Goal: Entertainment & Leisure: Consume media (video, audio)

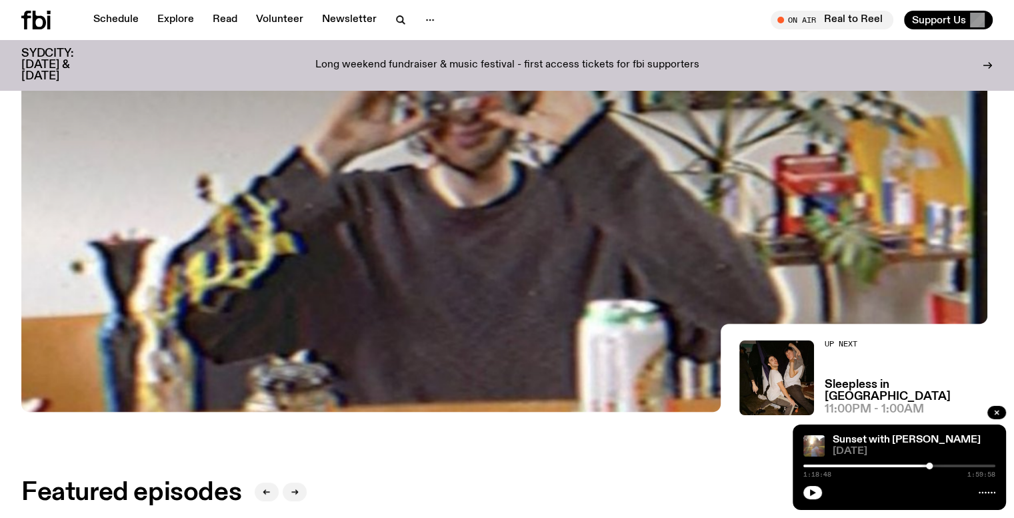
scroll to position [626, 0]
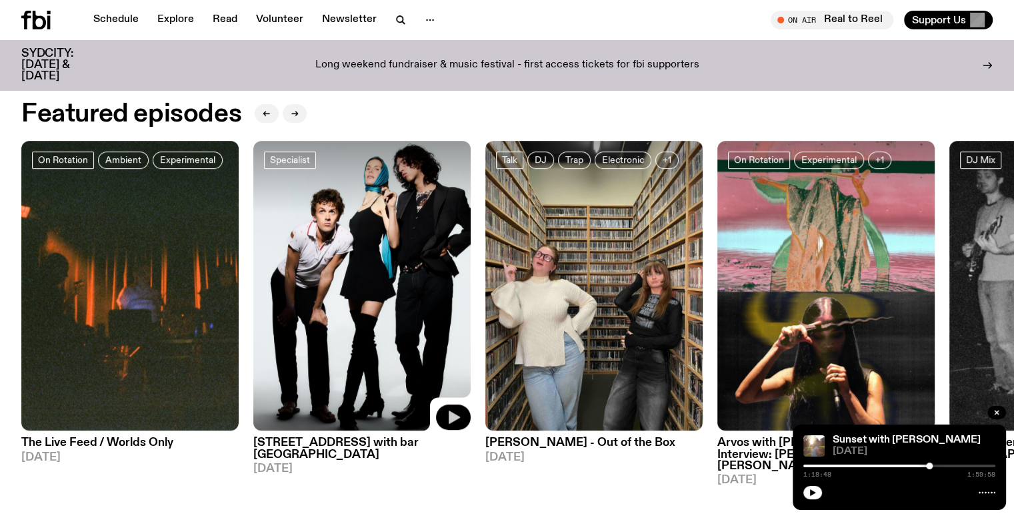
click at [457, 422] on icon "button" at bounding box center [454, 417] width 16 height 16
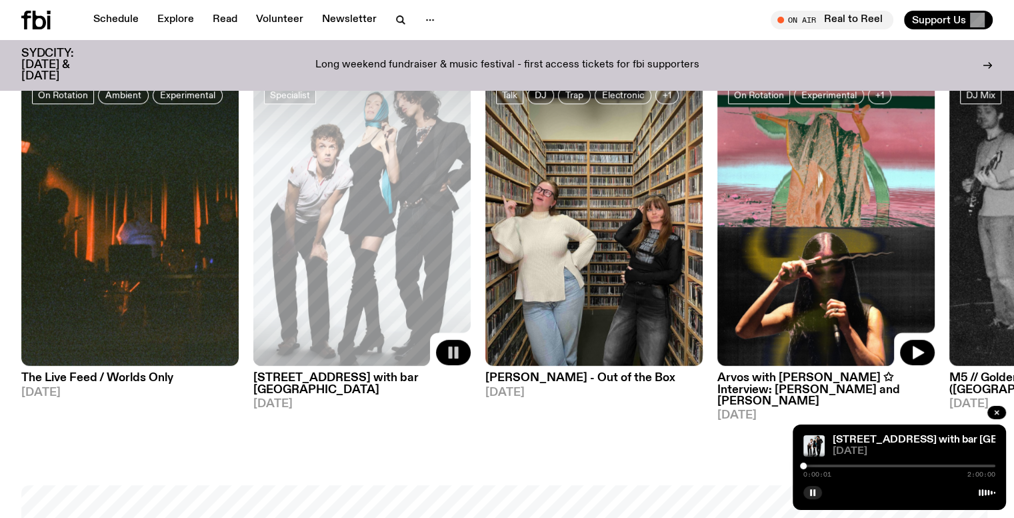
scroll to position [699, 0]
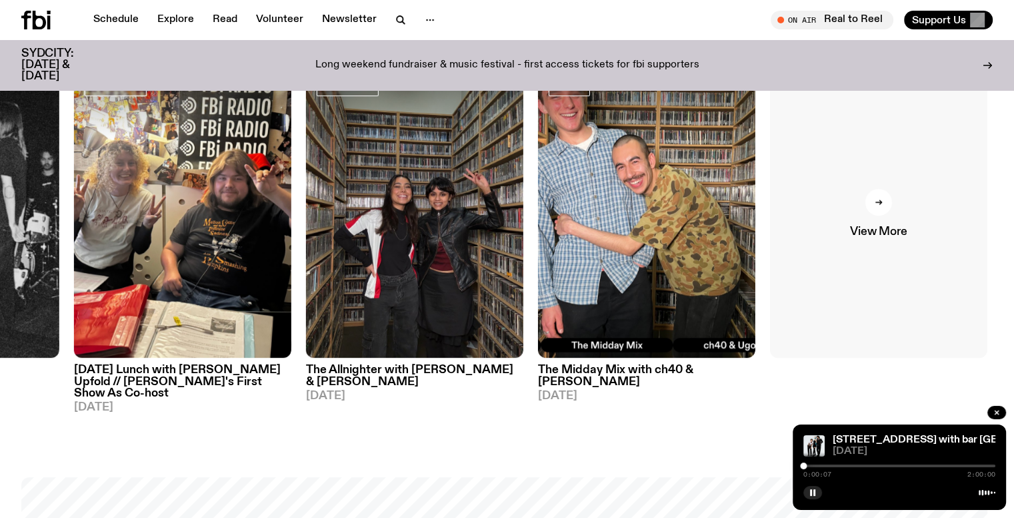
click at [896, 226] on span "View More" at bounding box center [878, 231] width 57 height 11
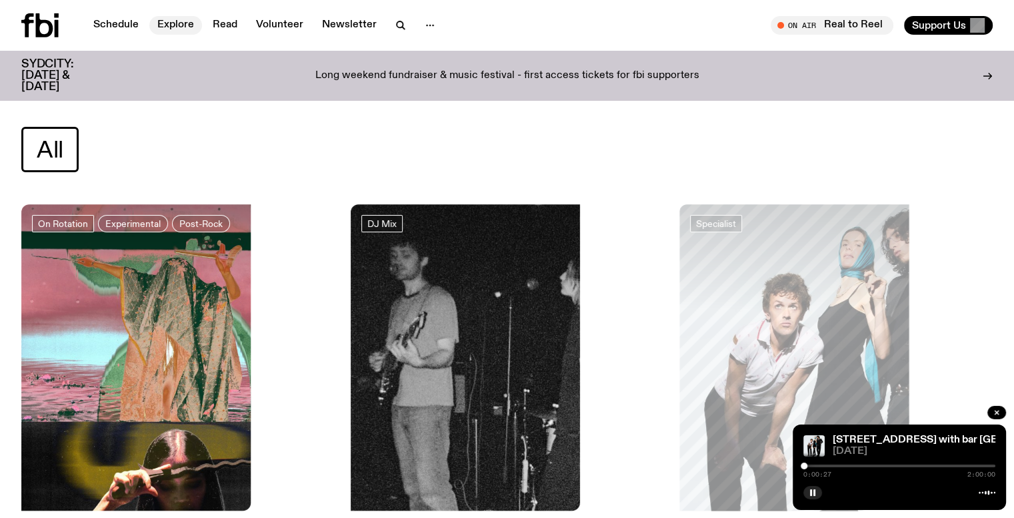
click at [164, 24] on link "Explore" at bounding box center [175, 25] width 53 height 19
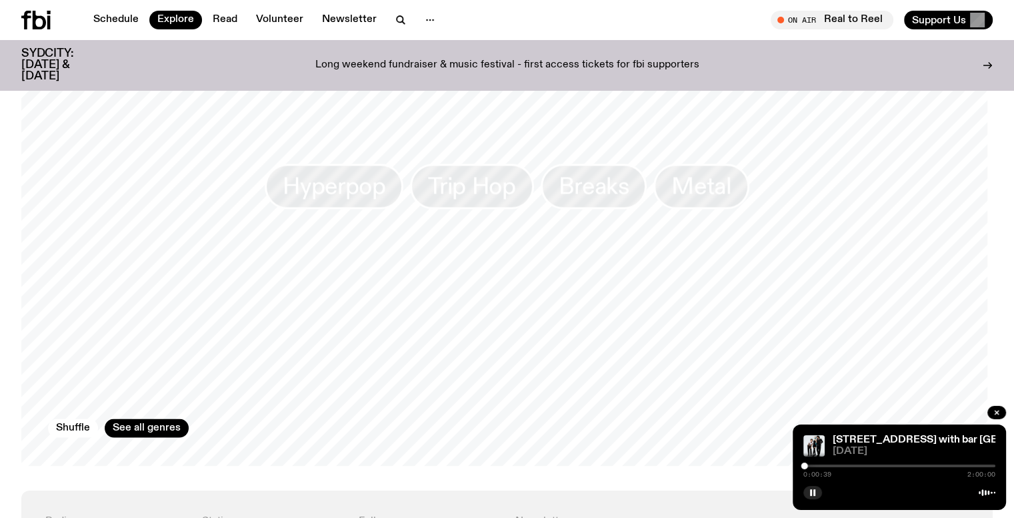
scroll to position [2129, 0]
click at [85, 417] on button "Shuffle" at bounding box center [73, 426] width 50 height 19
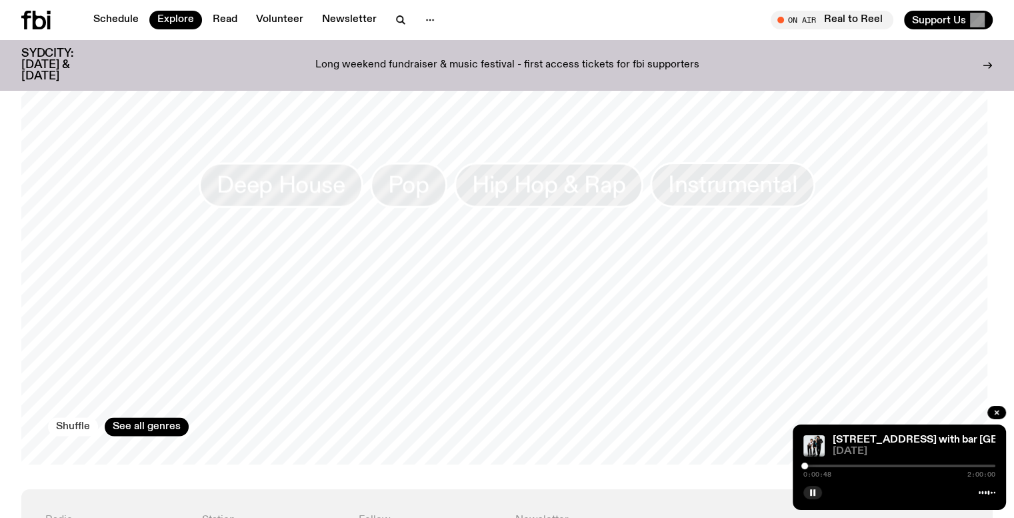
click at [85, 417] on button "Shuffle" at bounding box center [73, 426] width 50 height 19
click at [65, 417] on button "Shuffle" at bounding box center [73, 426] width 50 height 19
click at [62, 417] on button "Shuffle" at bounding box center [73, 426] width 50 height 19
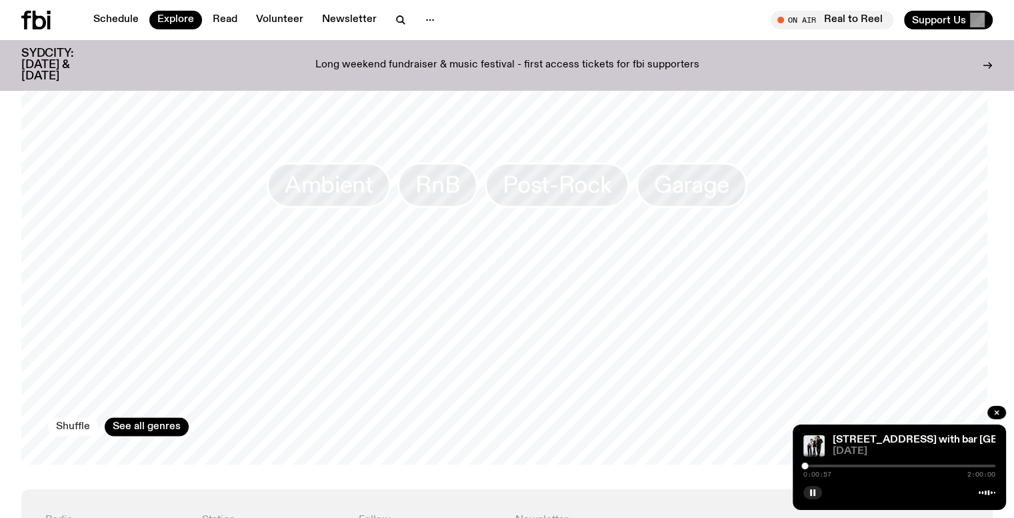
click at [62, 417] on button "Shuffle" at bounding box center [73, 426] width 50 height 19
click at [55, 417] on button "Shuffle" at bounding box center [73, 426] width 50 height 19
click at [71, 417] on button "Shuffle" at bounding box center [73, 426] width 50 height 19
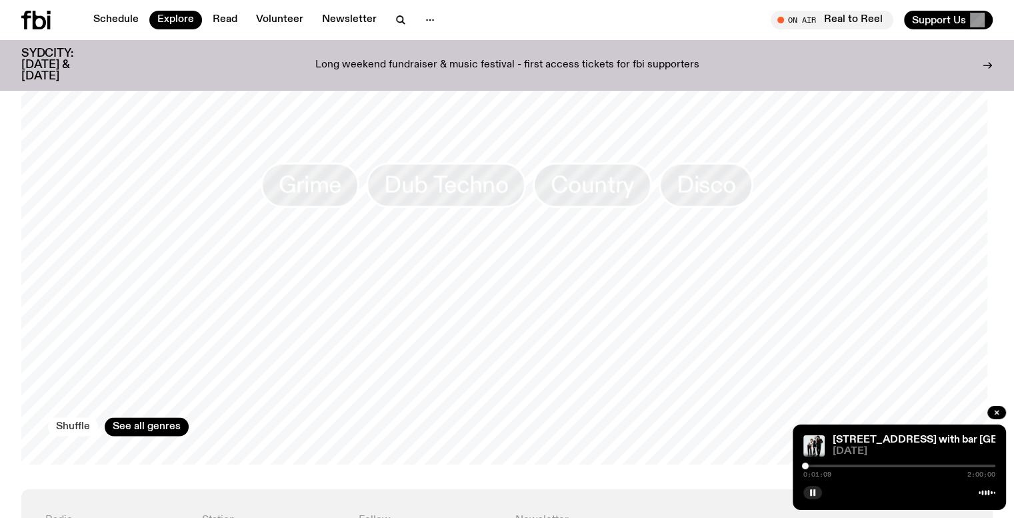
click at [71, 417] on button "Shuffle" at bounding box center [73, 426] width 50 height 19
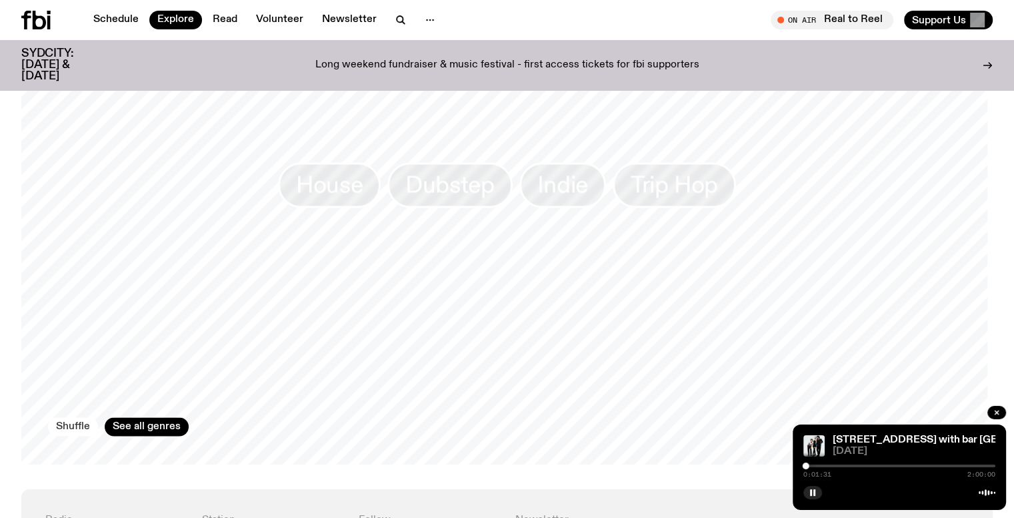
click at [84, 417] on button "Shuffle" at bounding box center [73, 426] width 50 height 19
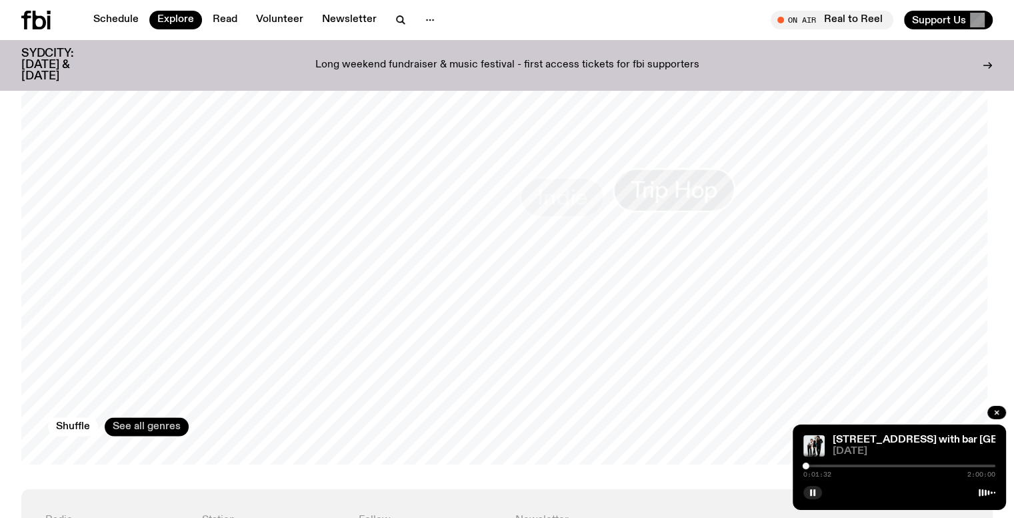
click at [147, 417] on link "See all genres" at bounding box center [147, 426] width 84 height 19
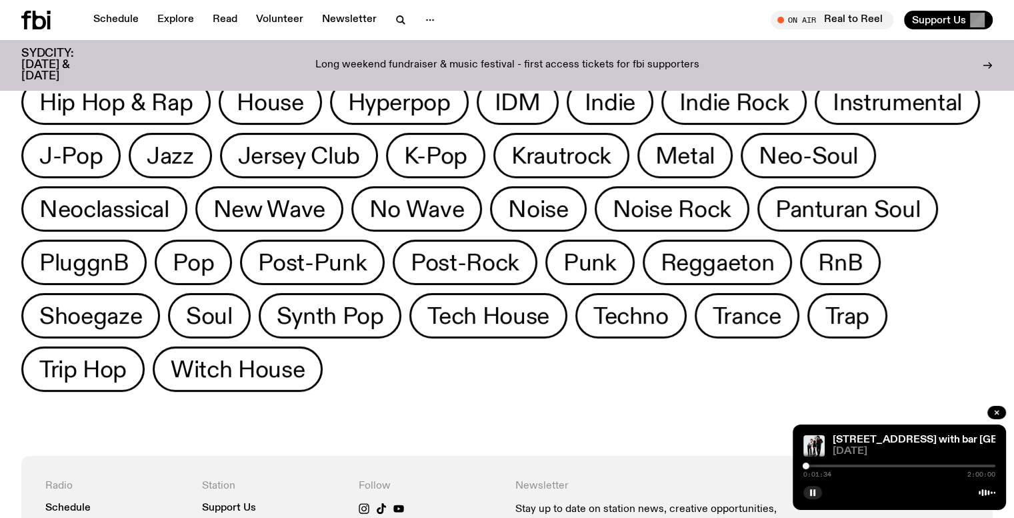
scroll to position [302, 0]
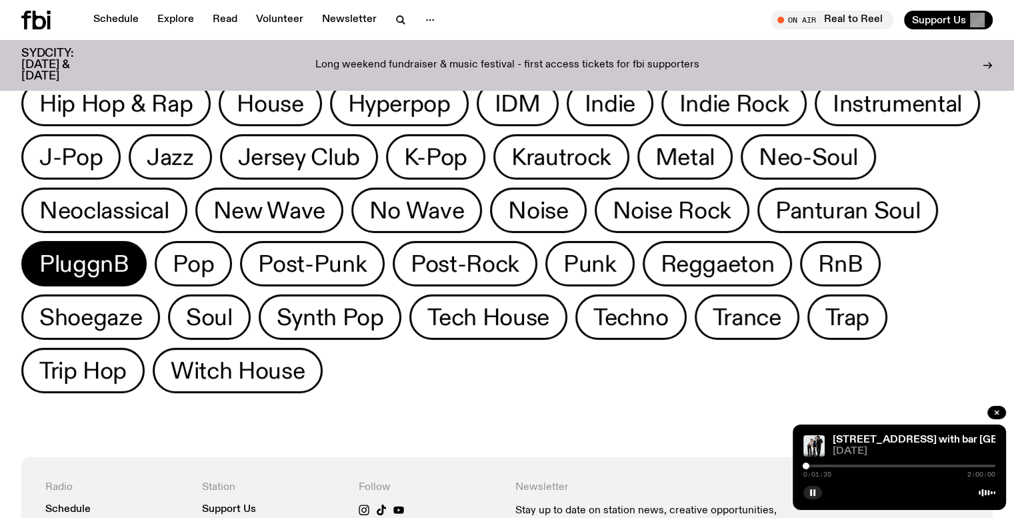
click at [155, 278] on button "PluggnB" at bounding box center [193, 263] width 77 height 45
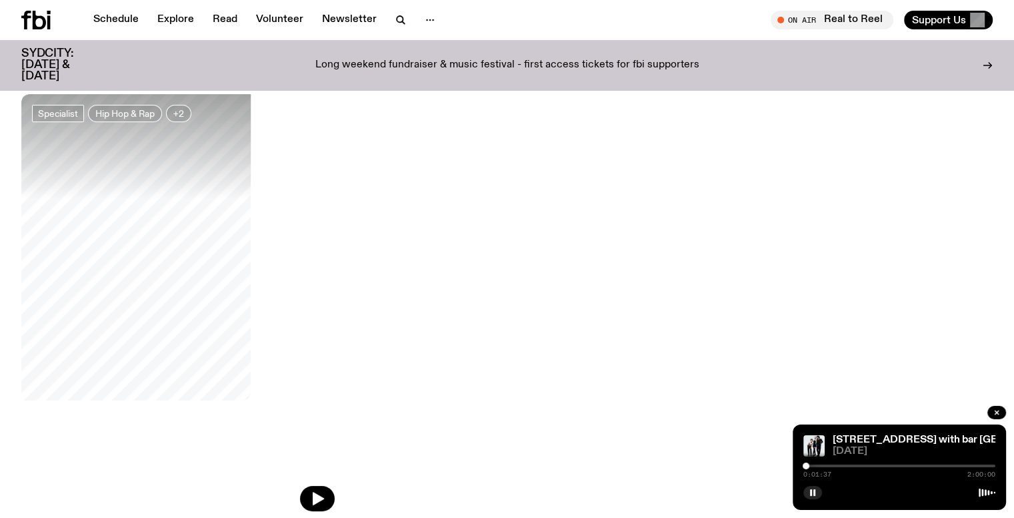
scroll to position [97, 0]
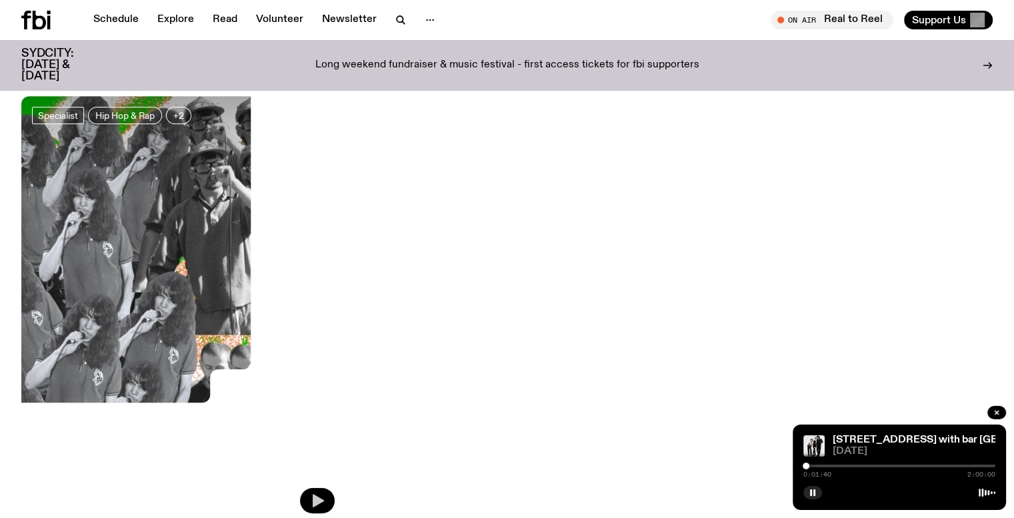
click at [309, 492] on icon "button" at bounding box center [317, 500] width 16 height 16
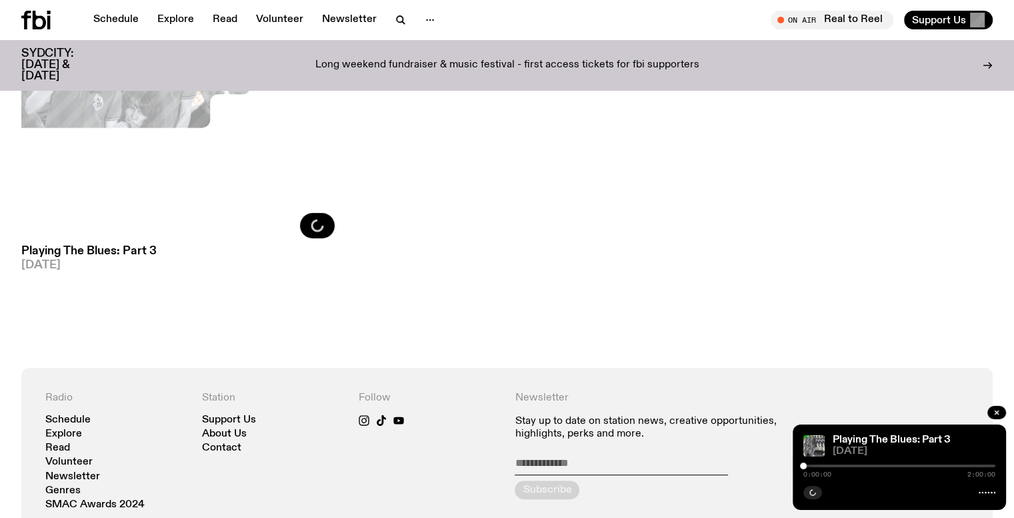
scroll to position [50, 0]
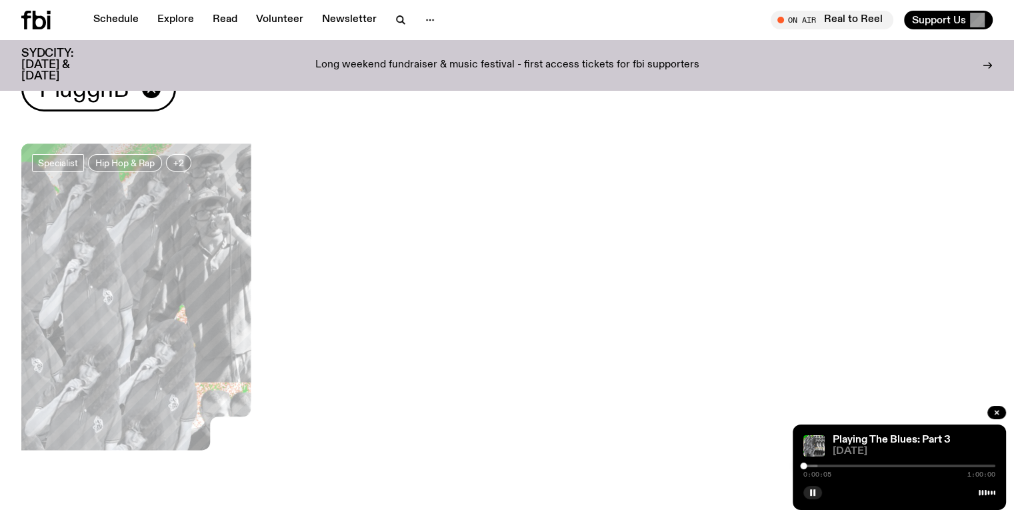
click at [814, 467] on div "0:00:05 1:00:00" at bounding box center [900, 470] width 192 height 16
click at [816, 463] on div "0:00:06 1:00:00" at bounding box center [900, 470] width 192 height 16
click at [816, 465] on div at bounding box center [722, 465] width 192 height 3
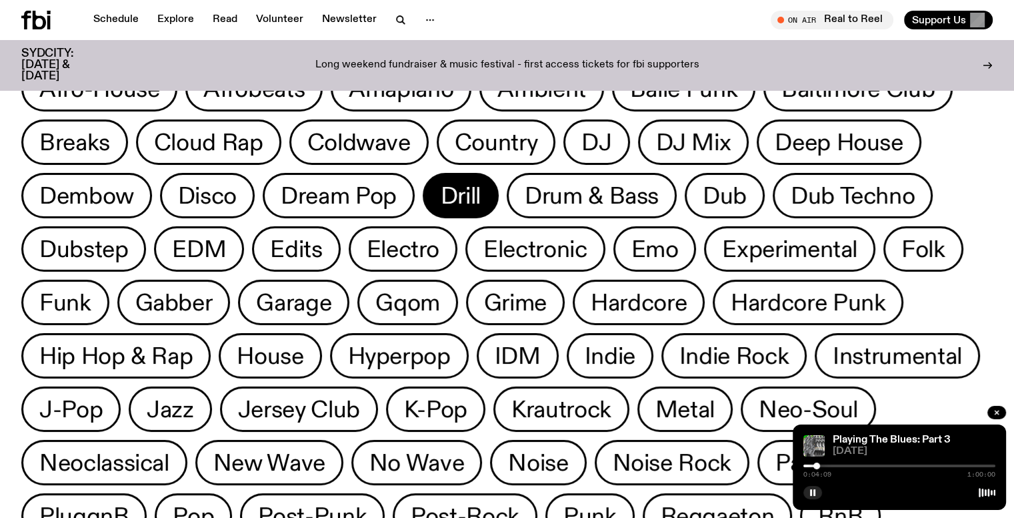
click at [450, 205] on span "Drill" at bounding box center [461, 196] width 40 height 26
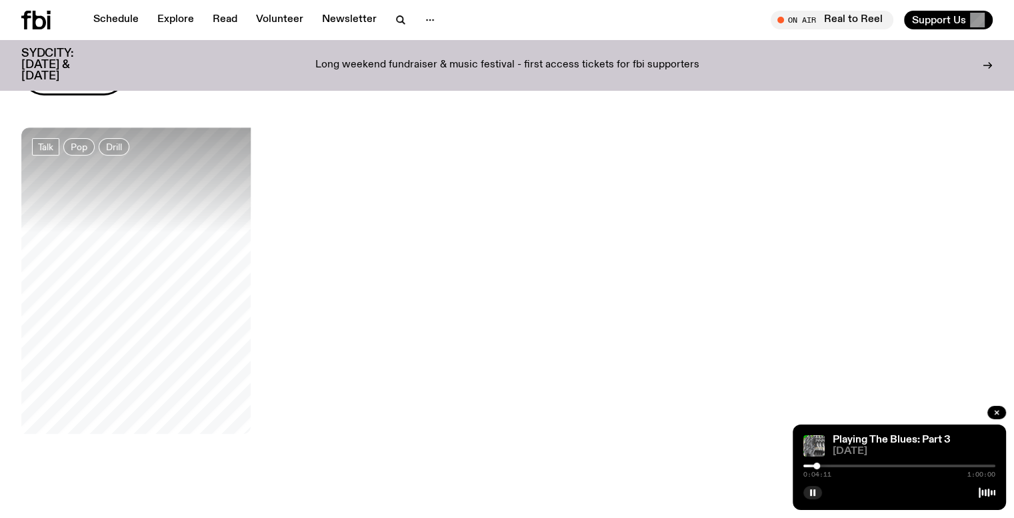
scroll to position [65, 0]
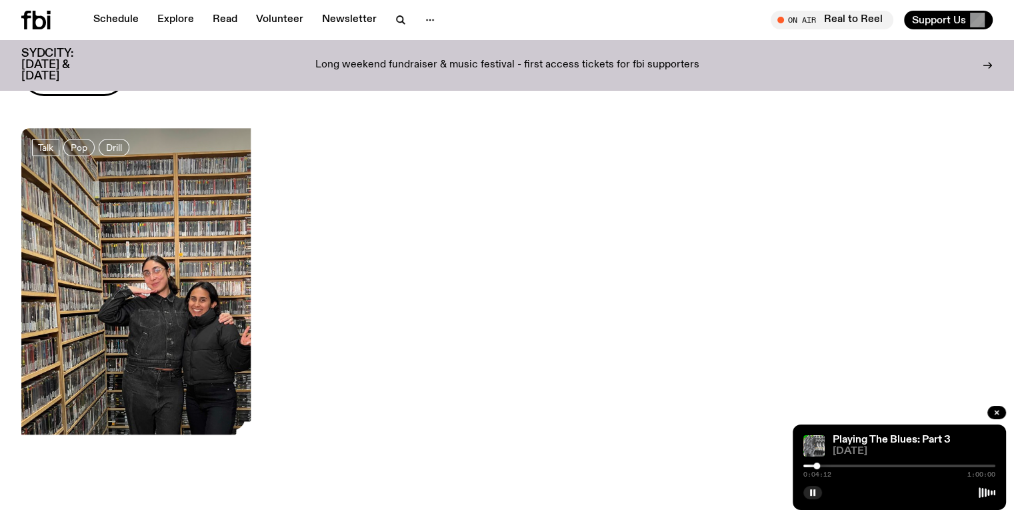
click at [151, 310] on img at bounding box center [177, 337] width 313 height 418
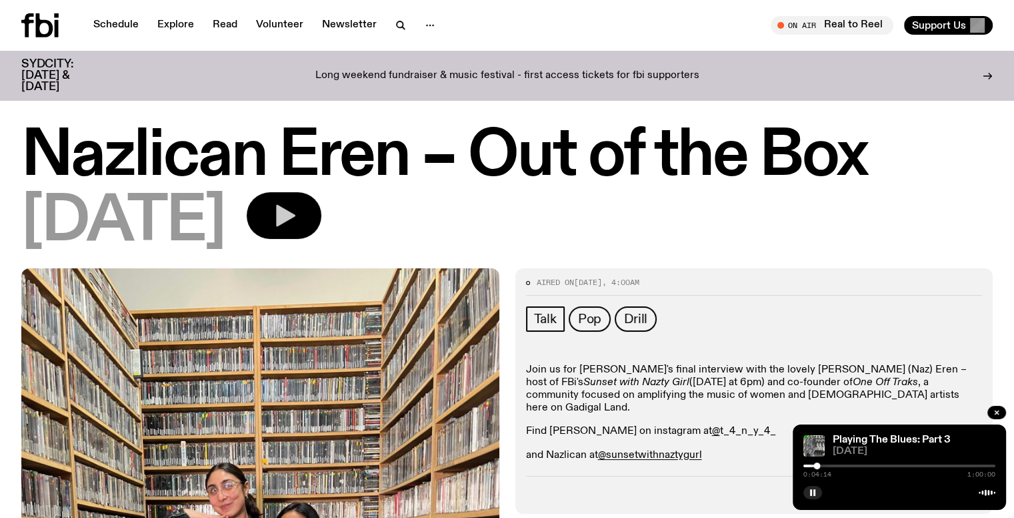
click at [297, 225] on icon "button" at bounding box center [284, 215] width 27 height 27
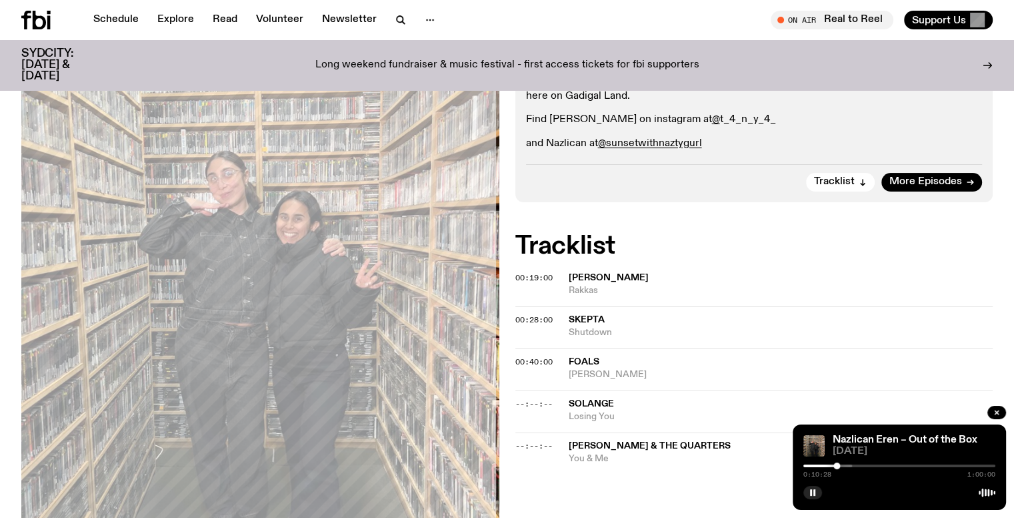
scroll to position [753, 0]
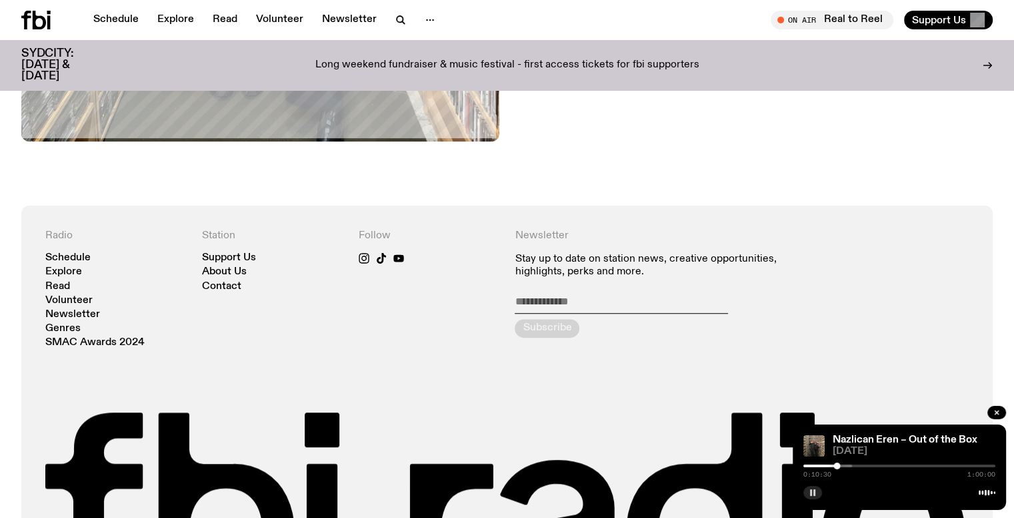
click at [816, 494] on button "button" at bounding box center [813, 492] width 19 height 13
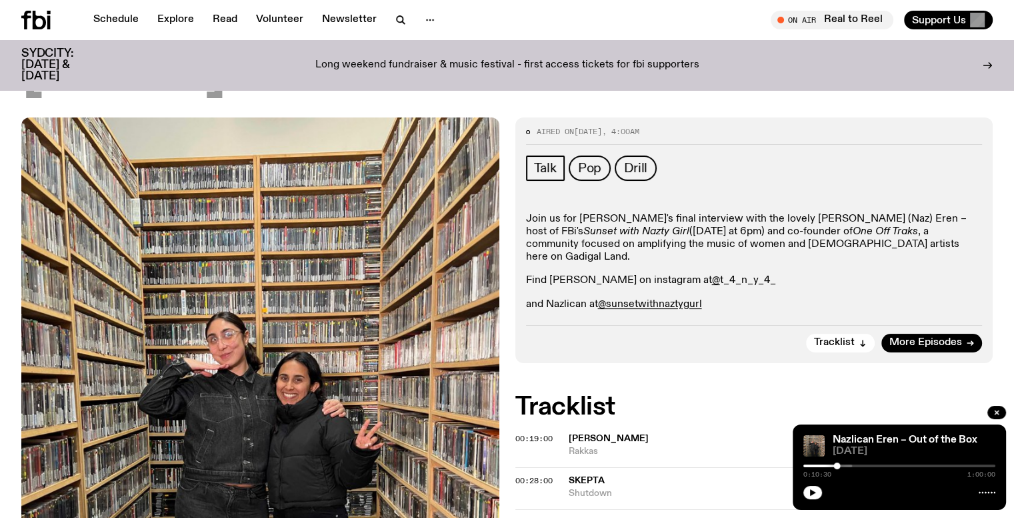
scroll to position [91, 0]
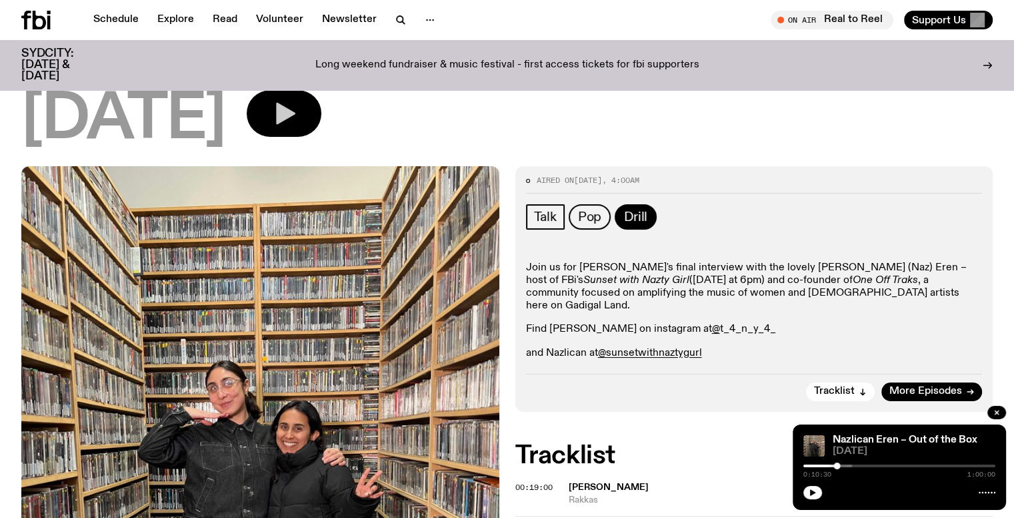
click at [639, 216] on span "Drill" at bounding box center [635, 216] width 23 height 15
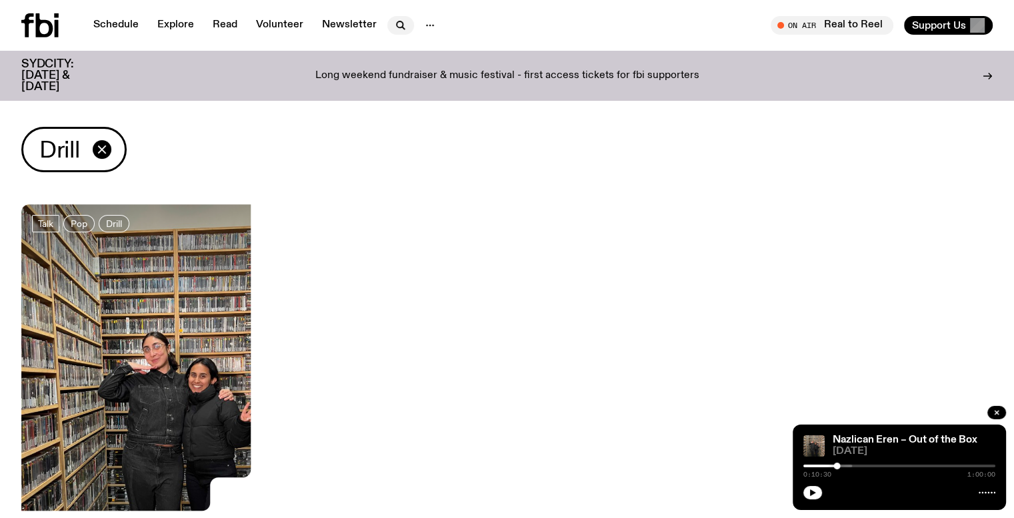
click at [406, 25] on icon "button" at bounding box center [401, 25] width 16 height 16
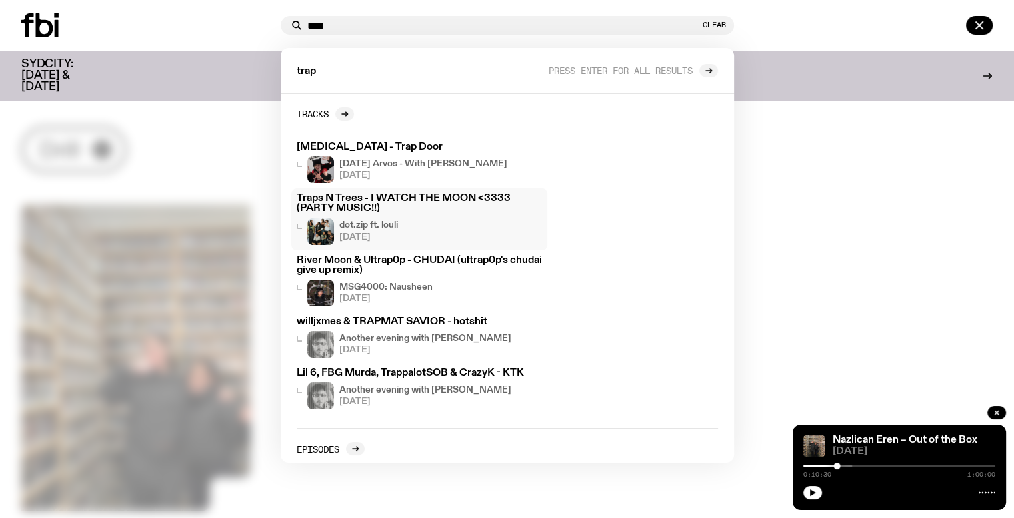
type input "****"
click at [485, 210] on h3 "Traps N Trees - I WATCH THE MOON <3333 (PARTY MUSIC!!)" at bounding box center [419, 203] width 245 height 20
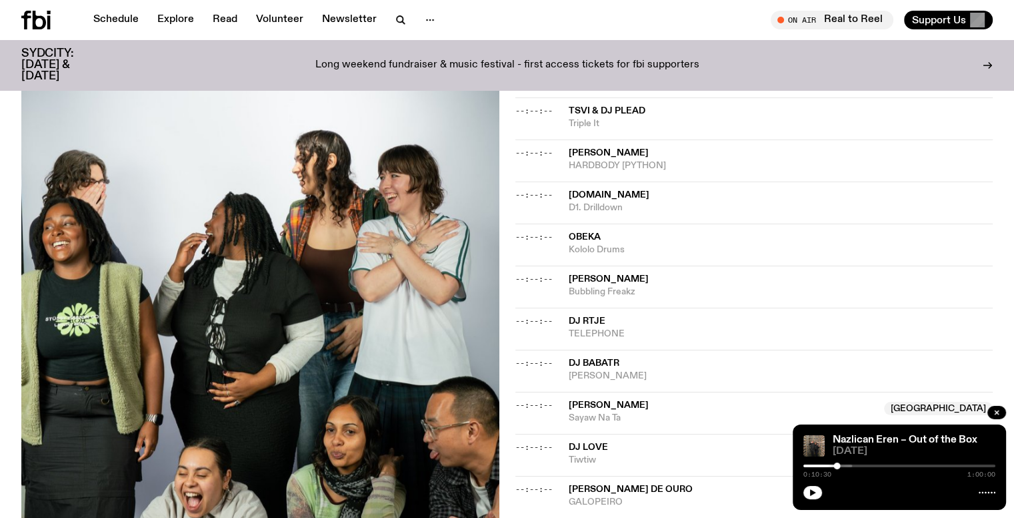
scroll to position [1038, 0]
